Goal: Check status: Check status

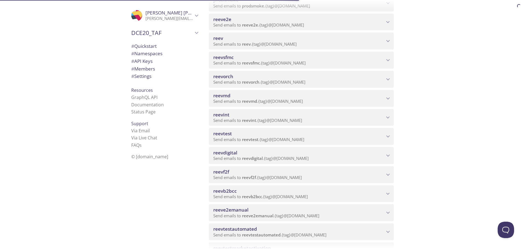
scroll to position [137, 0]
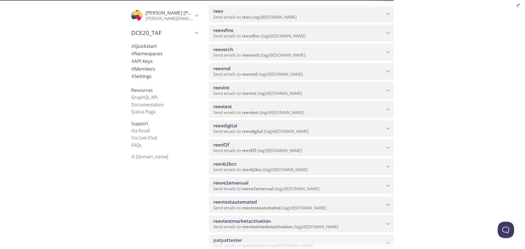
click at [389, 184] on icon "reeve2emanual namespace" at bounding box center [388, 185] width 7 height 7
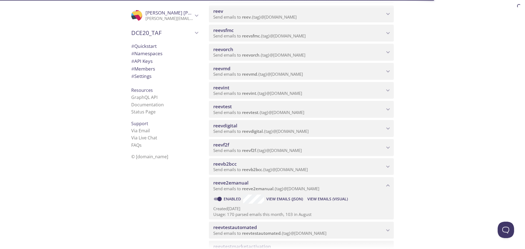
click at [327, 199] on span "View Emails (Visual)" at bounding box center [327, 199] width 40 height 7
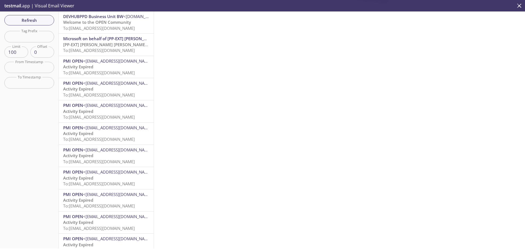
click at [110, 24] on span "Welcome to the OPEN Community" at bounding box center [97, 21] width 68 height 5
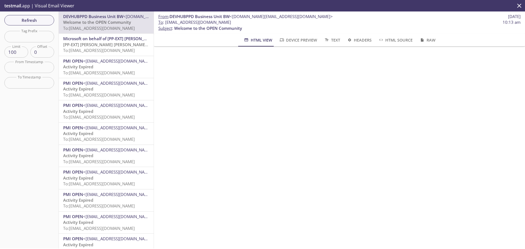
click at [111, 46] on span "[PP-EXT] [PERSON_NAME] [PERSON_NAME] International account email verification c…" at bounding box center [150, 44] width 174 height 5
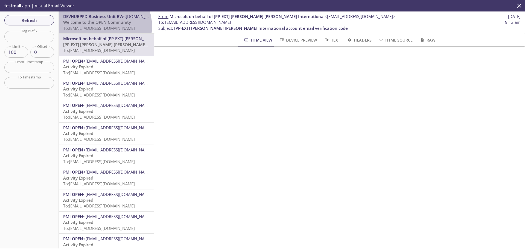
click at [102, 26] on span "To: [EMAIL_ADDRESS][DOMAIN_NAME]" at bounding box center [99, 27] width 72 height 5
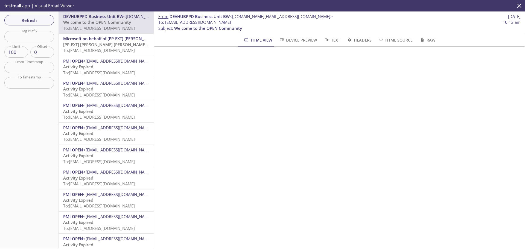
click at [90, 47] on p "[PP-EXT] [PERSON_NAME] [PERSON_NAME] International account email verification c…" at bounding box center [106, 48] width 86 height 12
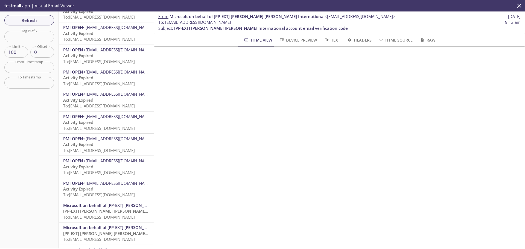
scroll to position [656, 0]
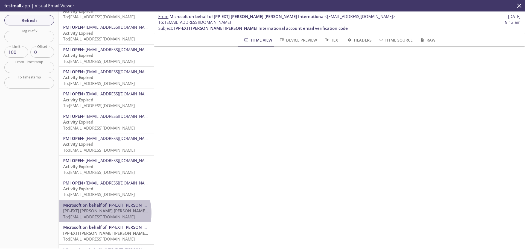
click at [95, 213] on span "[PP-EXT] [PERSON_NAME] [PERSON_NAME] International account email verification c…" at bounding box center [150, 210] width 174 height 5
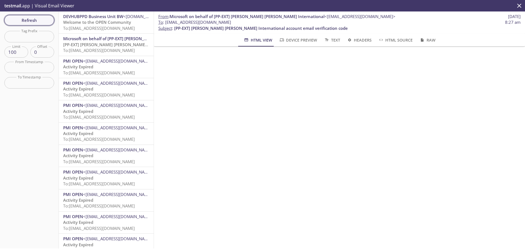
click at [41, 16] on button "Refresh" at bounding box center [29, 20] width 50 height 10
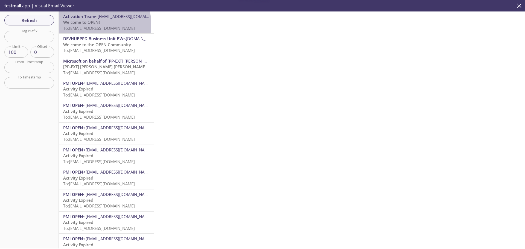
click at [86, 24] on span "Welcome to OPEN!" at bounding box center [81, 21] width 37 height 5
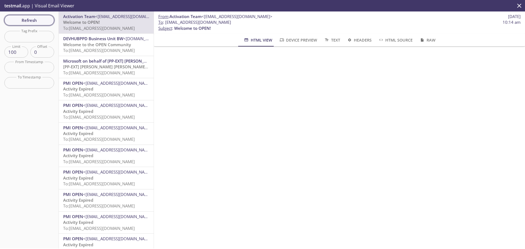
click at [24, 21] on span "Refresh" at bounding box center [29, 20] width 41 height 7
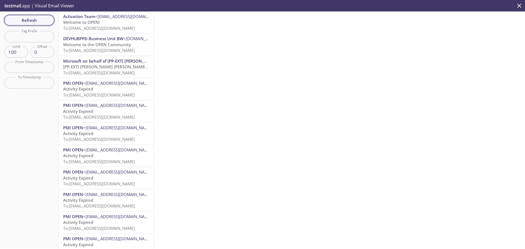
click at [27, 19] on span "Refresh" at bounding box center [29, 20] width 41 height 7
click at [85, 31] on span "To: [EMAIL_ADDRESS][DOMAIN_NAME]" at bounding box center [99, 27] width 72 height 5
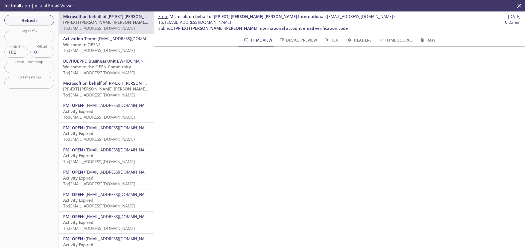
drag, startPoint x: 251, startPoint y: 23, endPoint x: 165, endPoint y: 22, distance: 86.4
click at [165, 22] on span "To : [EMAIL_ADDRESS][DOMAIN_NAME] 10:23 am" at bounding box center [339, 22] width 362 height 6
